Goal: Information Seeking & Learning: Learn about a topic

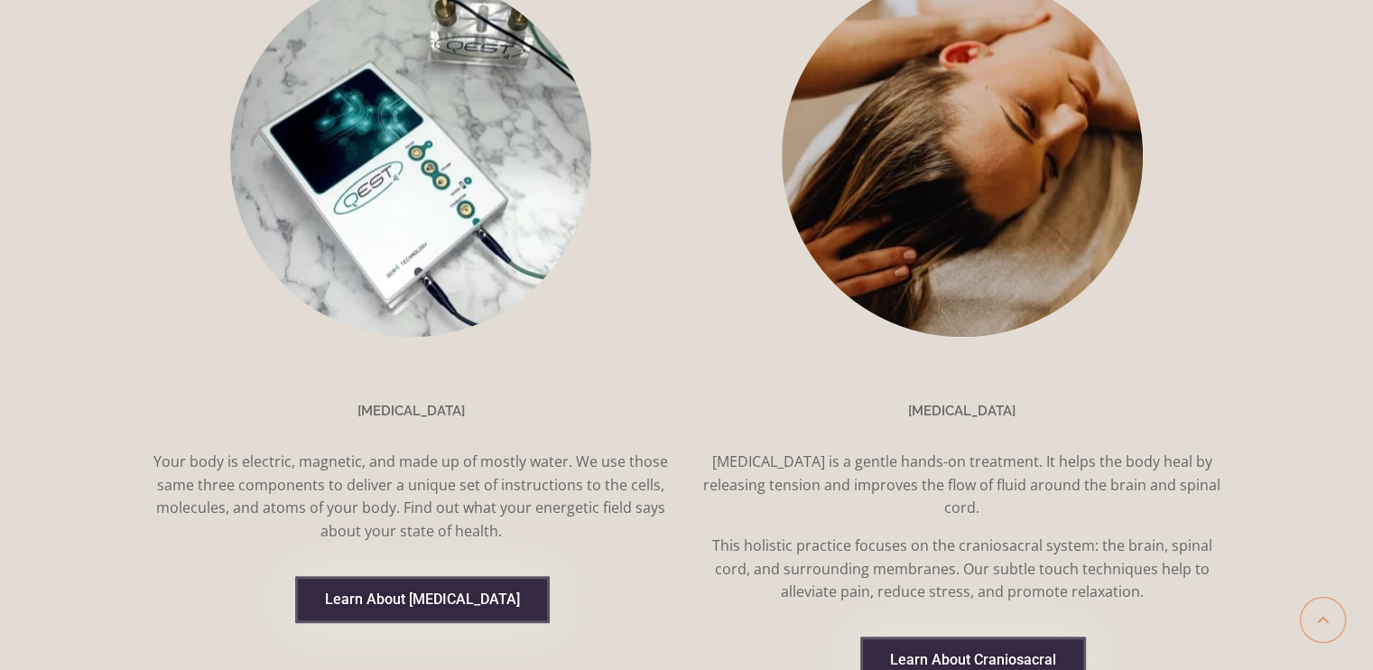
scroll to position [1354, 0]
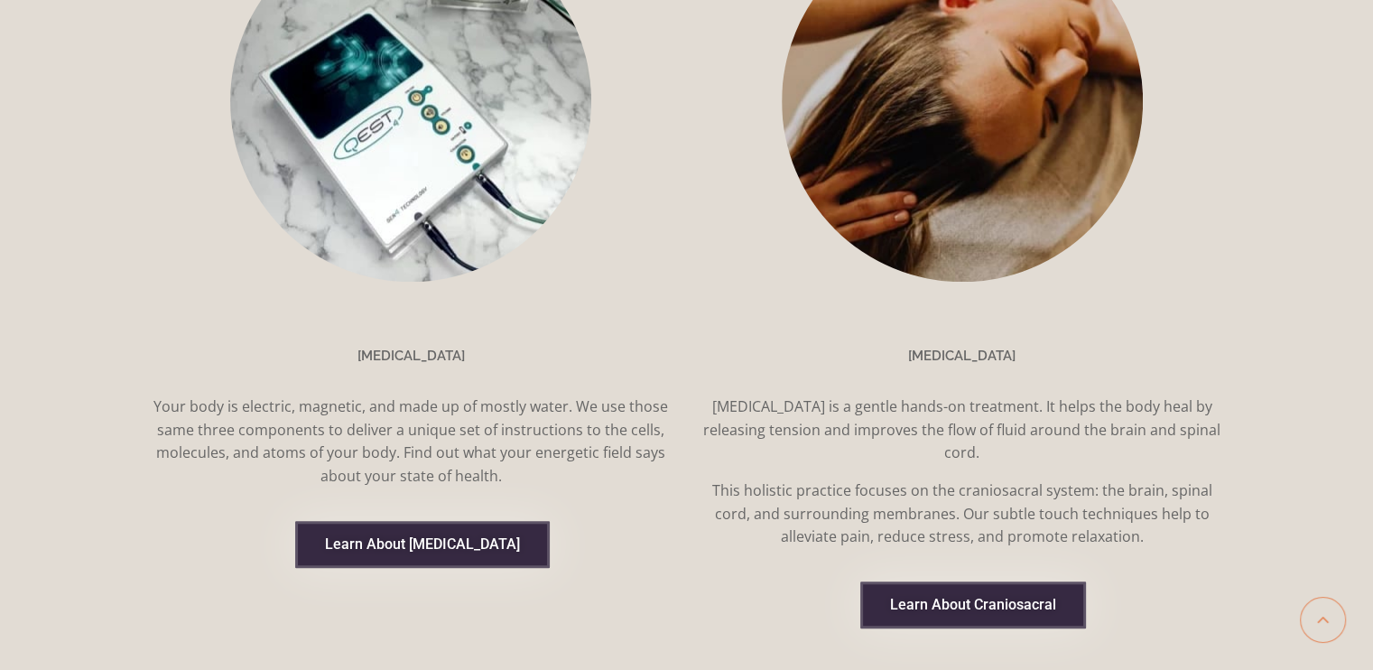
click at [446, 537] on span "Learn About [MEDICAL_DATA]" at bounding box center [422, 544] width 195 height 14
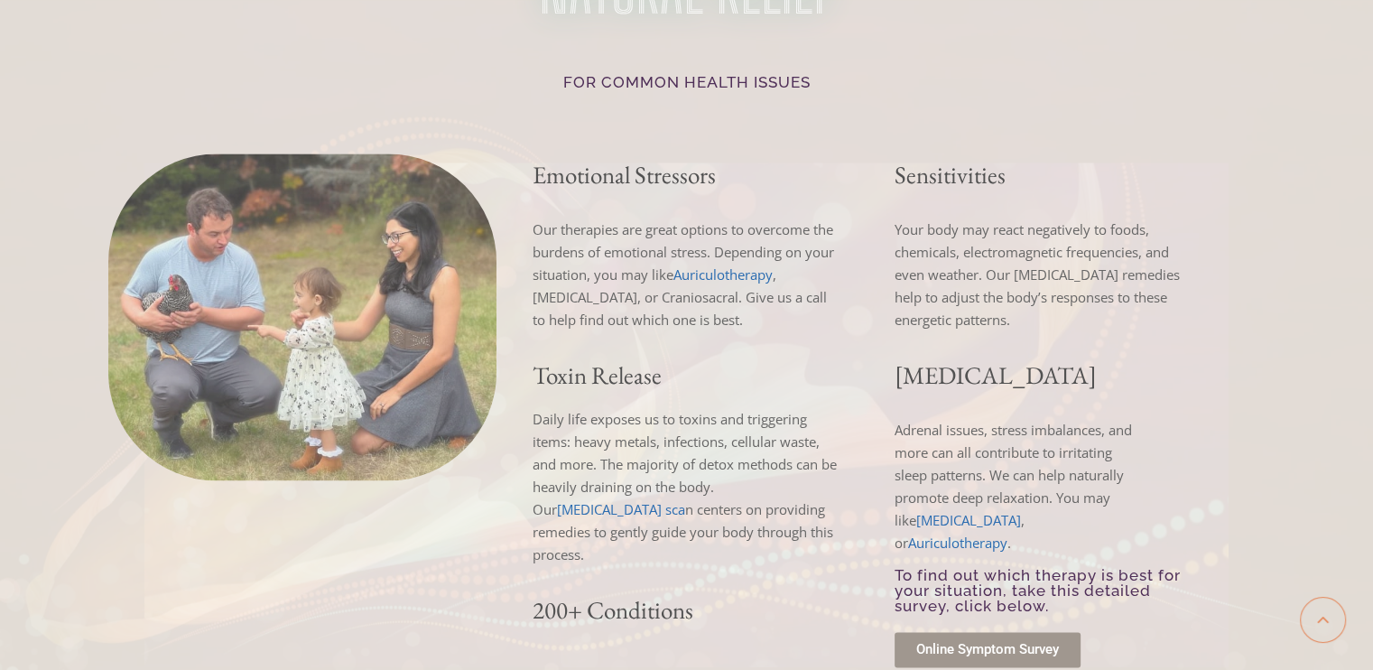
scroll to position [3068, 0]
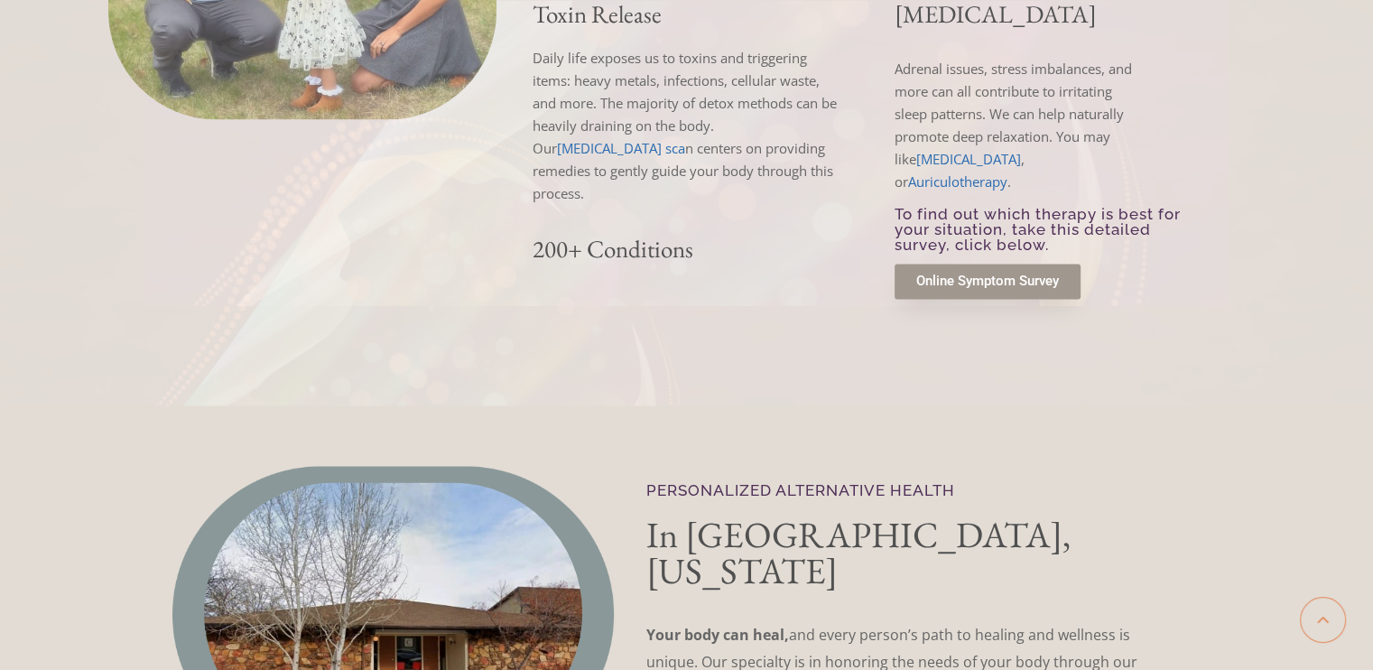
click at [1007, 274] on span "Online Symptom Survey" at bounding box center [987, 281] width 143 height 14
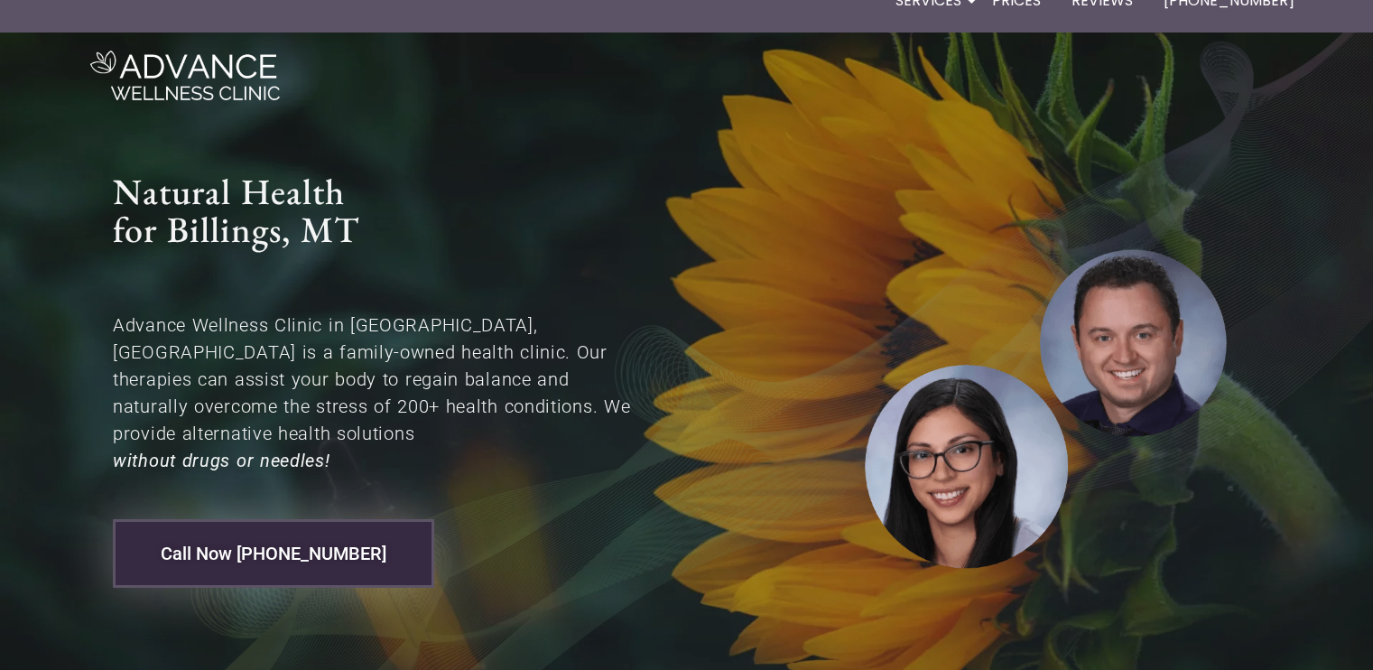
scroll to position [0, 0]
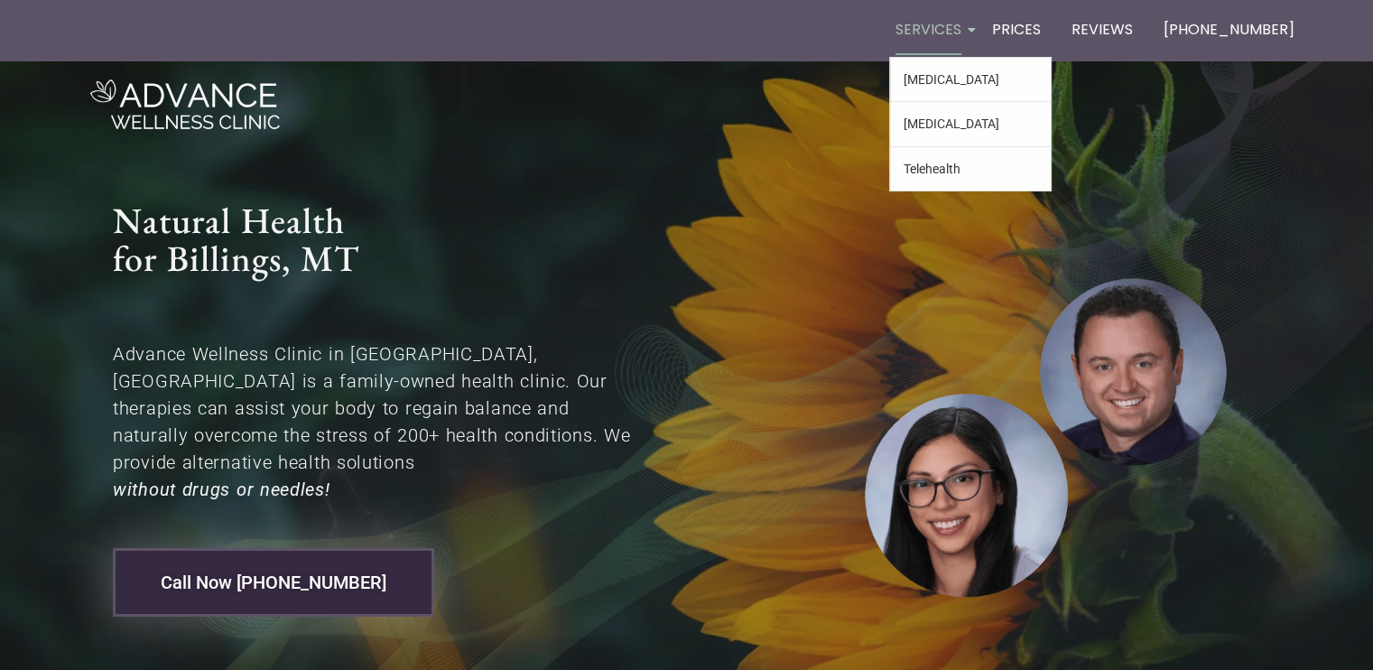
click at [967, 23] on link "Services" at bounding box center [928, 31] width 79 height 52
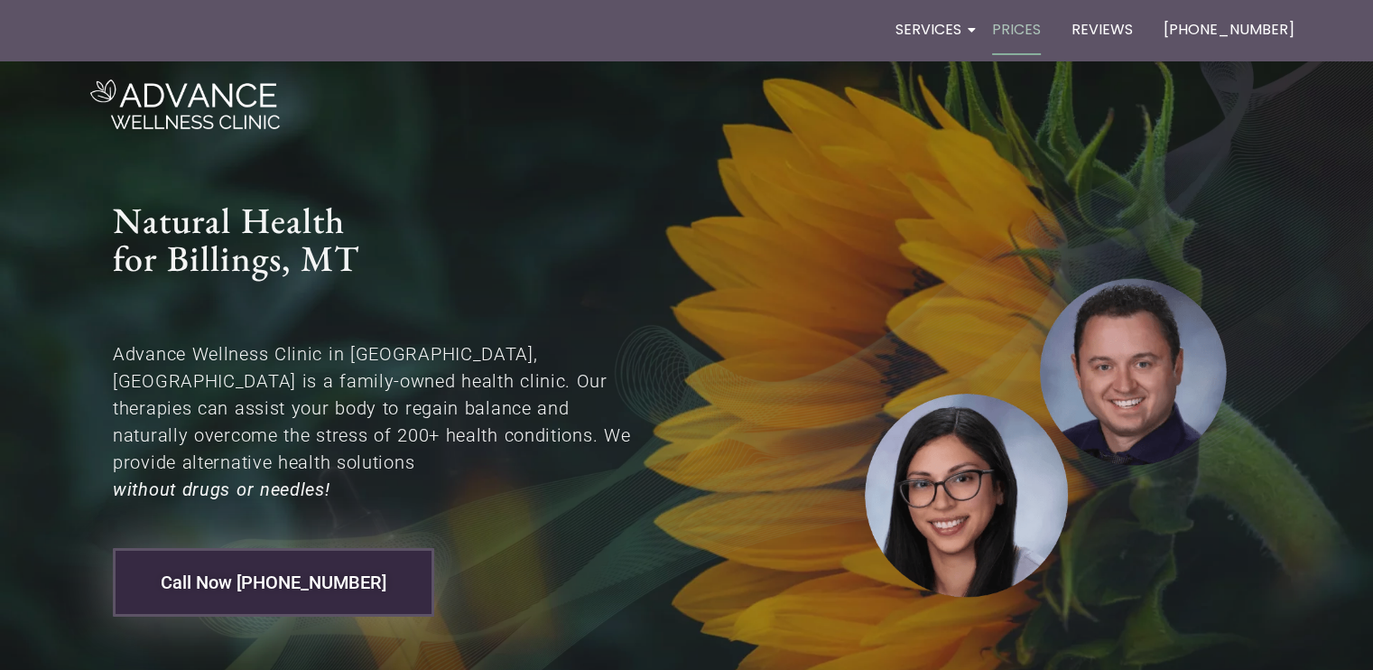
click at [1043, 38] on link "Prices" at bounding box center [1015, 31] width 61 height 52
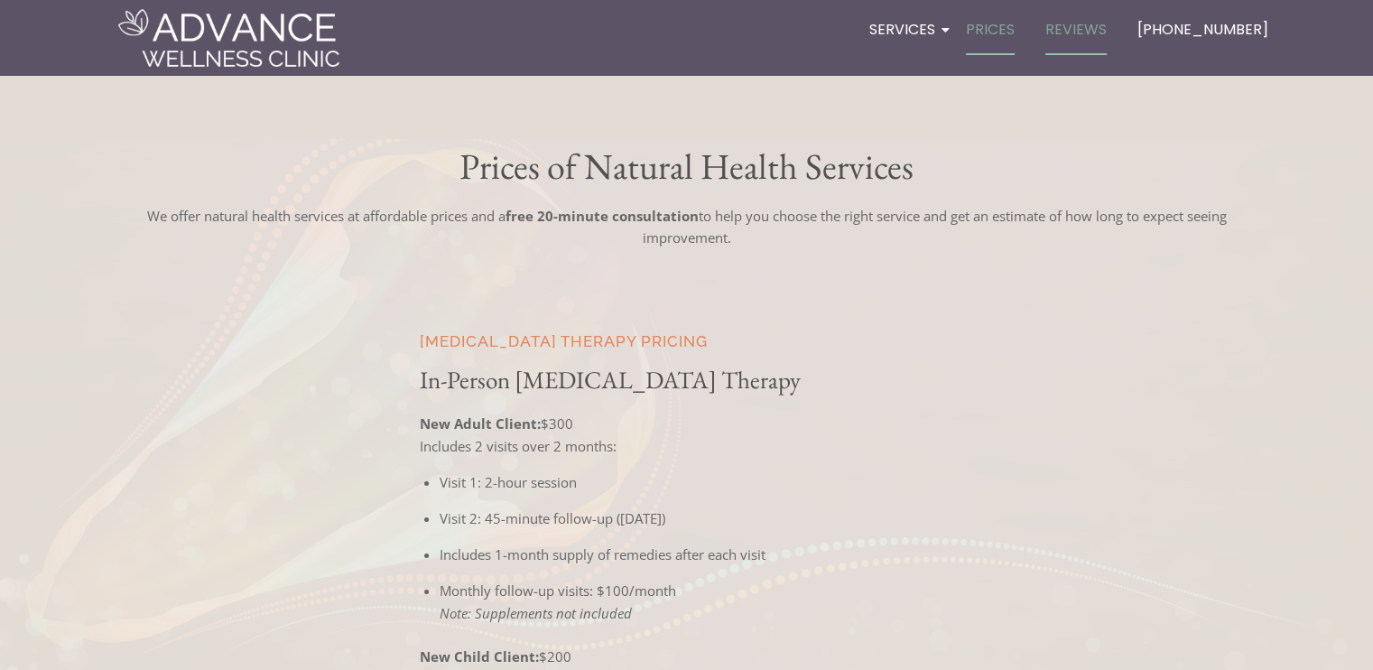
click at [1111, 28] on link "Reviews" at bounding box center [1076, 31] width 74 height 52
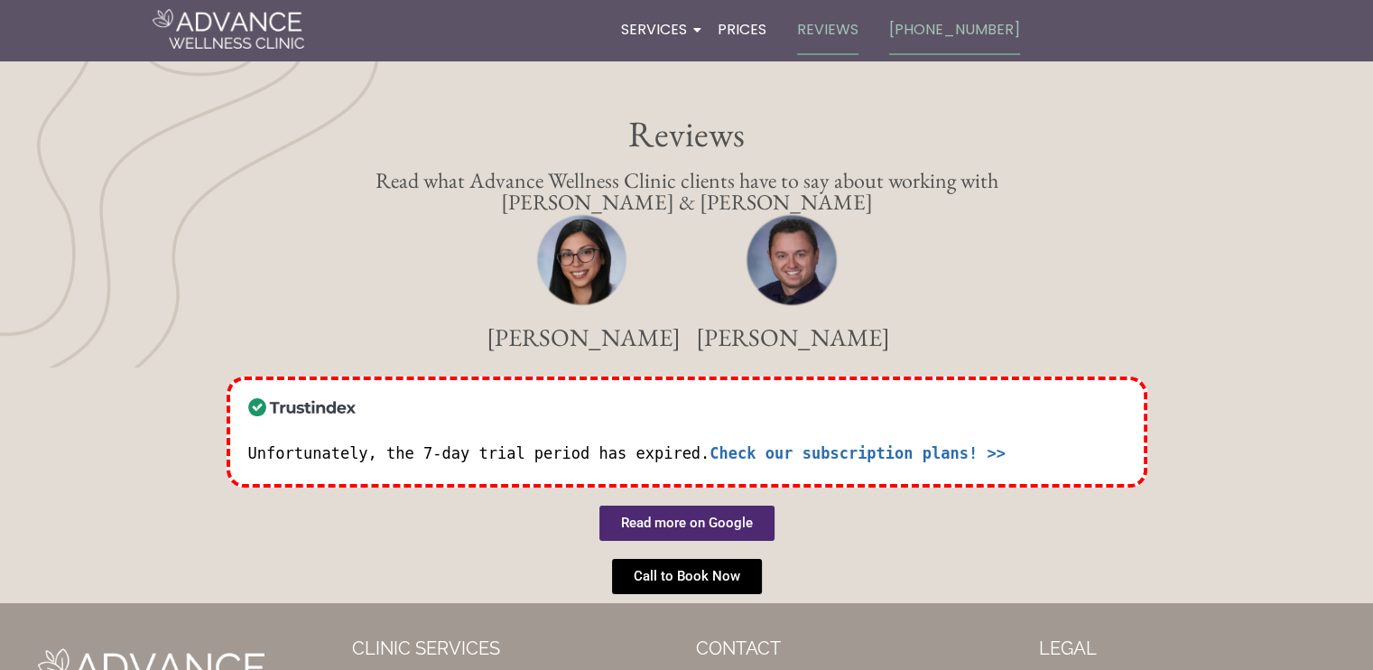
click at [977, 30] on link "[PHONE_NUMBER]" at bounding box center [954, 31] width 143 height 52
